Goal: Information Seeking & Learning: Learn about a topic

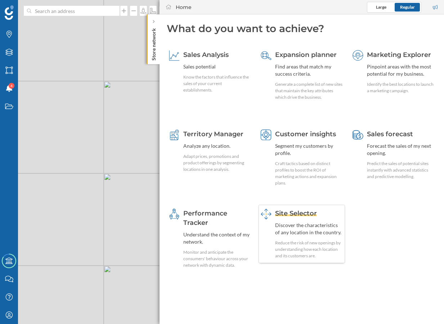
click at [314, 227] on div "Discover the characteristics of any location in the country." at bounding box center [309, 228] width 68 height 14
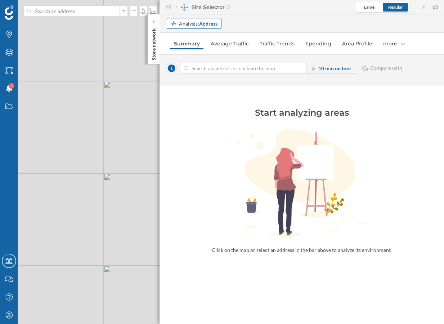
click at [192, 19] on div "Analysis: Address" at bounding box center [194, 23] width 55 height 11
click at [204, 50] on div "Commercial area" at bounding box center [190, 51] width 39 height 6
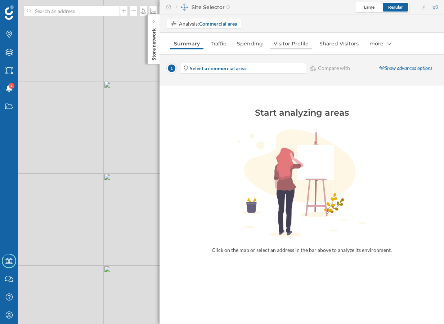
click at [295, 47] on link "Visitor Profile" at bounding box center [291, 44] width 42 height 12
click at [267, 66] on span "Select a commercial area" at bounding box center [247, 68] width 115 height 8
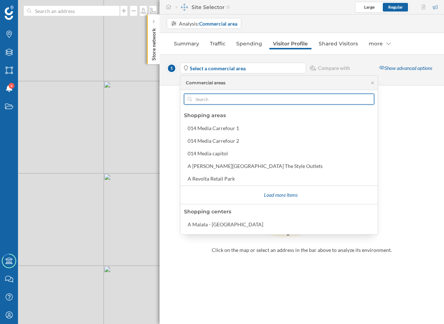
click at [244, 101] on input "text" at bounding box center [279, 99] width 174 height 11
paste input "Sexta Avenida"
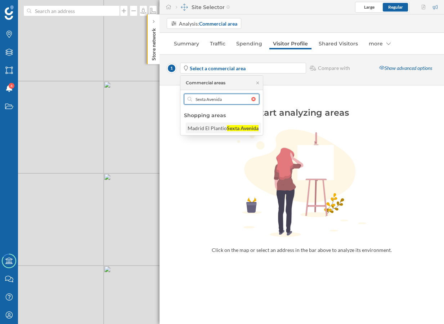
type input "Sexta Avenida"
click at [233, 130] on div "Sexta Avenida" at bounding box center [243, 128] width 32 height 6
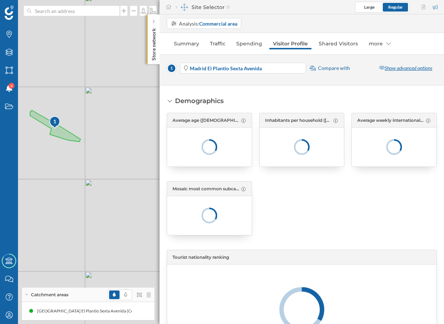
click at [396, 67] on div "Show advanced options" at bounding box center [405, 68] width 62 height 11
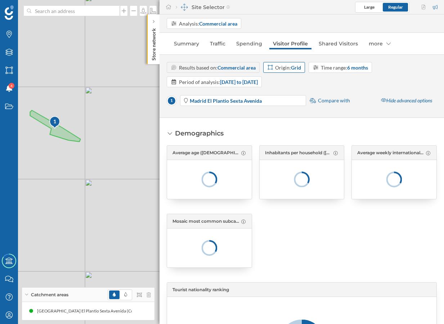
click at [297, 70] on strong "Grid" at bounding box center [296, 67] width 10 height 6
click at [295, 123] on div "Postcode" at bounding box center [290, 122] width 46 height 8
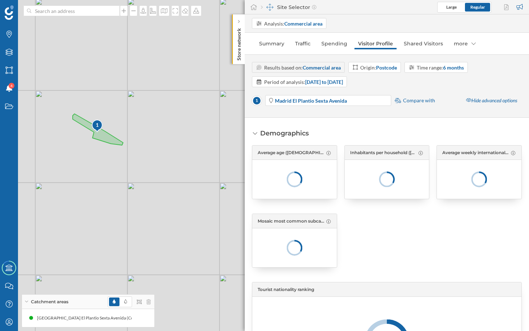
click at [242, 53] on div "Store network" at bounding box center [238, 39] width 13 height 50
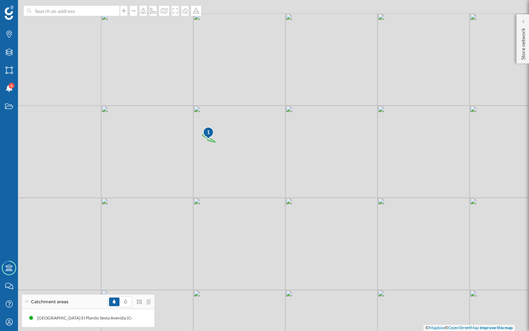
drag, startPoint x: 178, startPoint y: 85, endPoint x: 220, endPoint y: 123, distance: 57.3
click at [220, 123] on div "1 © Mapbox © OpenStreetMap Improve this map" at bounding box center [264, 165] width 529 height 331
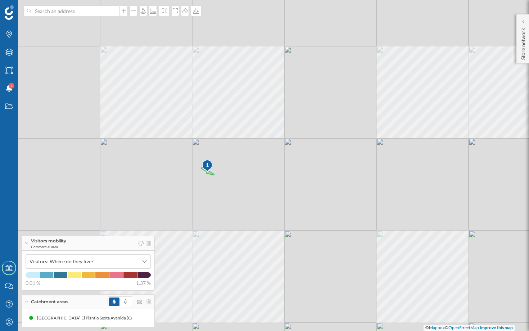
drag, startPoint x: 232, startPoint y: 118, endPoint x: 229, endPoint y: 151, distance: 33.6
click at [229, 151] on div "1 © Mapbox © OpenStreetMap Improve this map" at bounding box center [264, 165] width 529 height 331
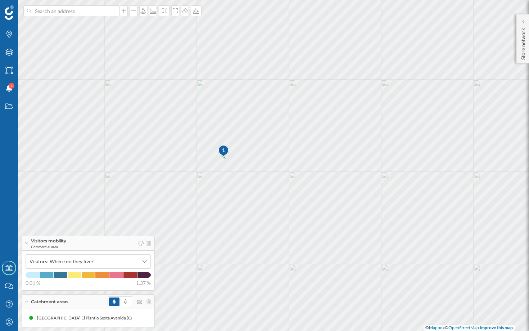
click at [28, 240] on div "Visitors mobility Commercial area" at bounding box center [88, 243] width 132 height 14
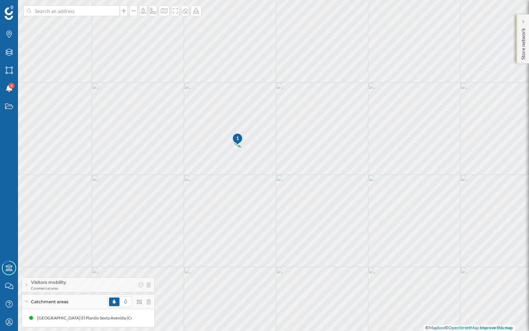
click at [444, 59] on p "Store network" at bounding box center [523, 42] width 7 height 35
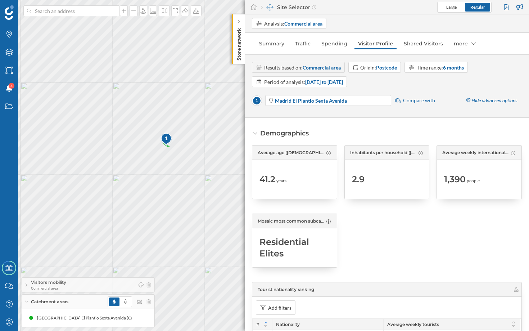
drag, startPoint x: 197, startPoint y: 179, endPoint x: 122, endPoint y: 179, distance: 74.5
click at [122, 179] on div "1 © Mapbox © OpenStreetMap Improve this map" at bounding box center [264, 165] width 529 height 331
drag, startPoint x: 143, startPoint y: 148, endPoint x: 218, endPoint y: 148, distance: 75.2
click at [218, 148] on div "1 © Mapbox © OpenStreetMap Improve this map" at bounding box center [264, 165] width 529 height 331
click at [59, 288] on span "Commercial area" at bounding box center [48, 287] width 35 height 5
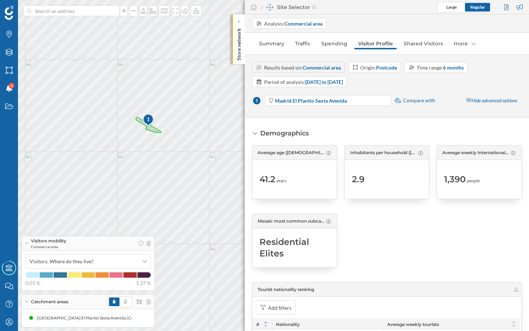
click at [43, 298] on span "Catchment areas" at bounding box center [49, 301] width 37 height 6
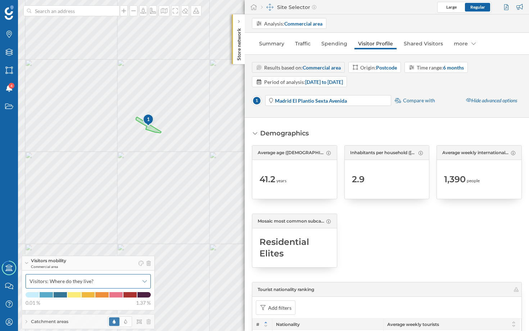
click at [56, 279] on span "Visitors: Where do they live?" at bounding box center [62, 281] width 64 height 7
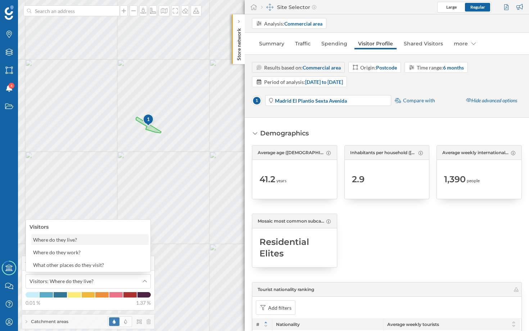
click at [85, 241] on div "Where do they live?" at bounding box center [89, 240] width 113 height 8
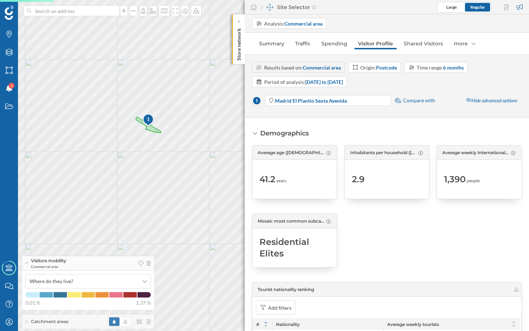
click at [27, 262] on icon at bounding box center [26, 263] width 4 height 2
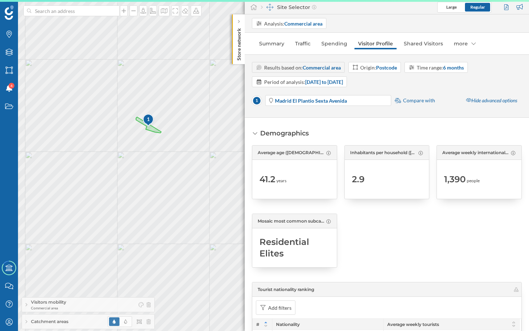
click at [413, 49] on nav "Summary Traffic Spending Visitor Profile Shared Visitors more" at bounding box center [387, 43] width 270 height 14
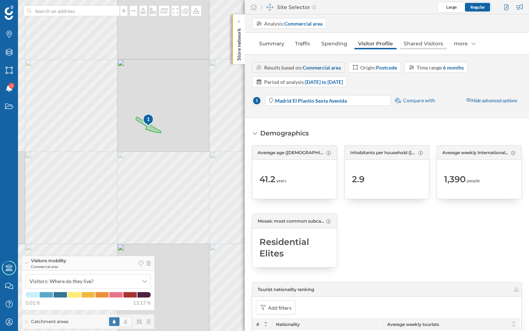
click at [414, 43] on link "Shared Visitors" at bounding box center [423, 44] width 46 height 12
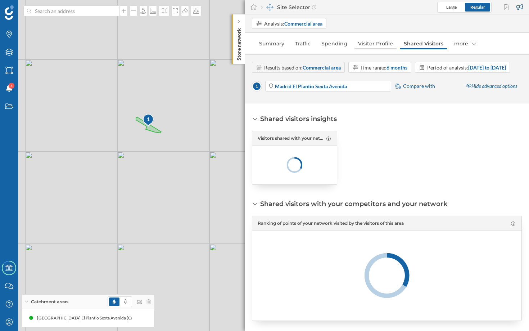
click at [380, 45] on link "Visitor Profile" at bounding box center [376, 44] width 42 height 12
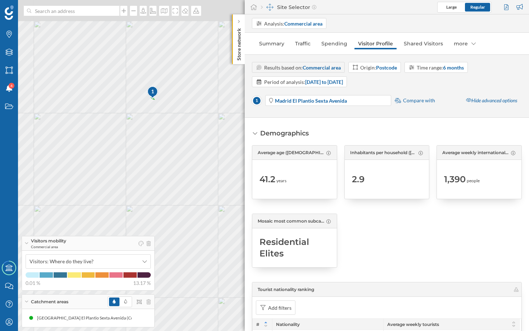
drag, startPoint x: 200, startPoint y: 62, endPoint x: 164, endPoint y: 117, distance: 65.2
click at [164, 117] on div "1 © Mapbox © OpenStreetMap Improve this map" at bounding box center [264, 165] width 529 height 331
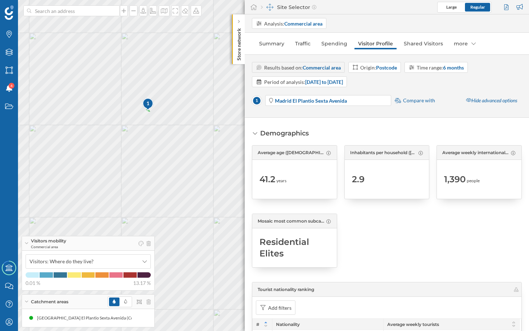
click at [241, 60] on p "Store network" at bounding box center [238, 42] width 7 height 35
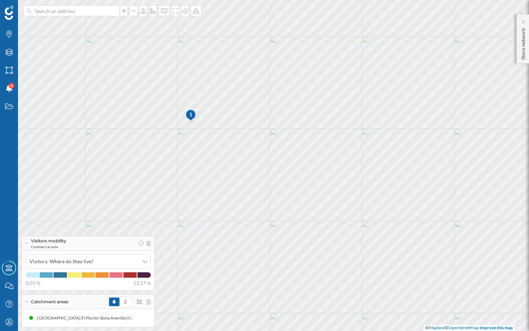
drag, startPoint x: 181, startPoint y: 68, endPoint x: 212, endPoint y: 106, distance: 48.9
click at [213, 106] on div "1 © Mapbox © OpenStreetMap Improve this map" at bounding box center [264, 165] width 529 height 331
drag, startPoint x: 199, startPoint y: 96, endPoint x: 285, endPoint y: 95, distance: 85.3
click at [285, 95] on div "1 © Mapbox © OpenStreetMap Improve this map" at bounding box center [264, 165] width 529 height 331
click at [195, 12] on icon at bounding box center [196, 11] width 6 height 6
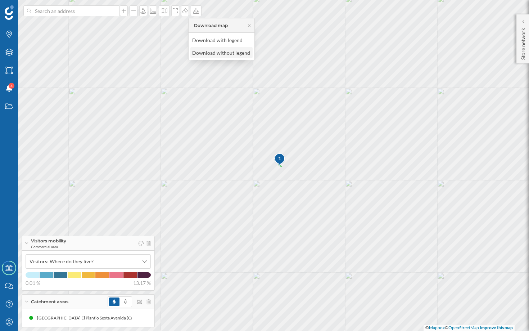
click at [221, 50] on div "Download without legend" at bounding box center [221, 53] width 58 height 8
